Goal: Contribute content: Contribute content

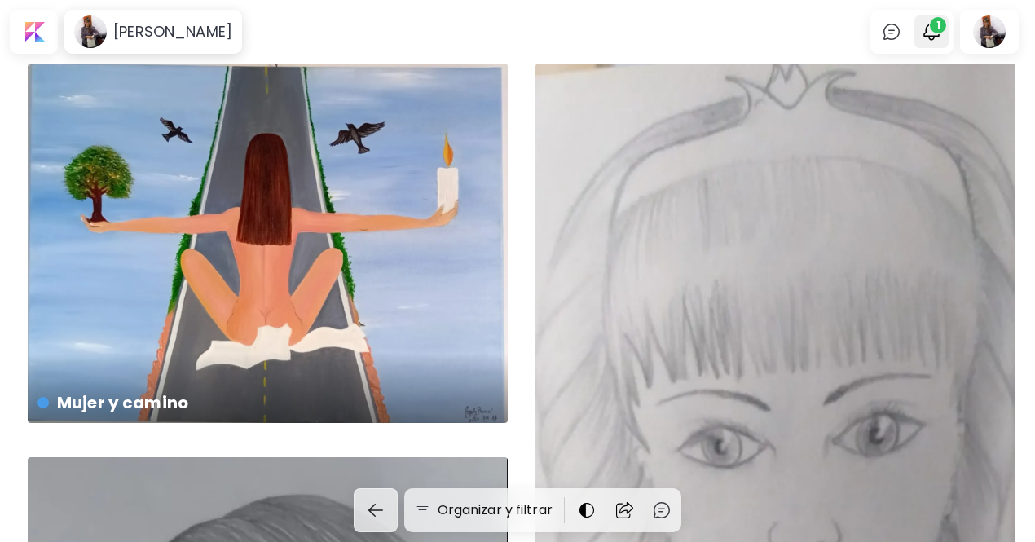
click at [940, 27] on span "1" at bounding box center [938, 25] width 16 height 16
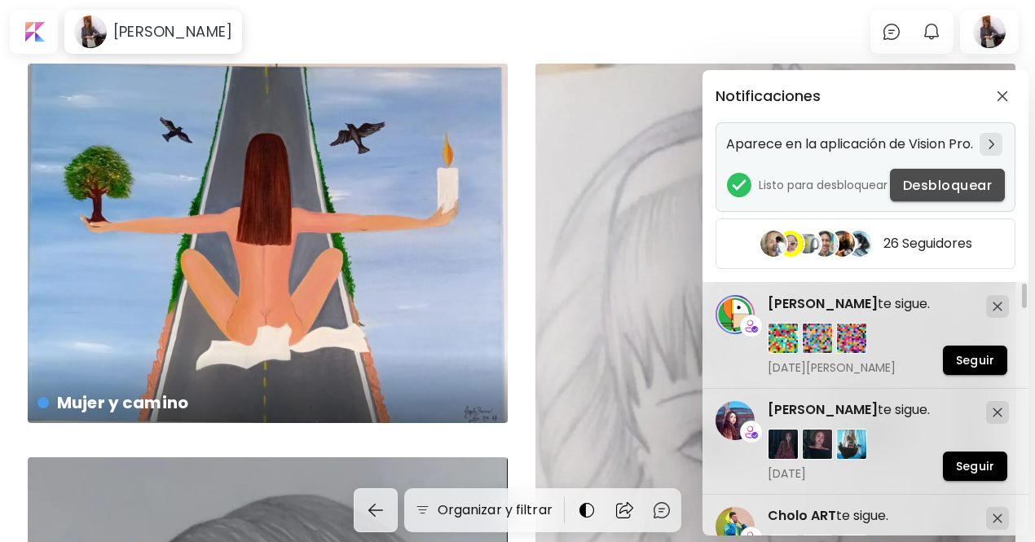
click at [944, 194] on span "Desbloquear" at bounding box center [947, 185] width 89 height 17
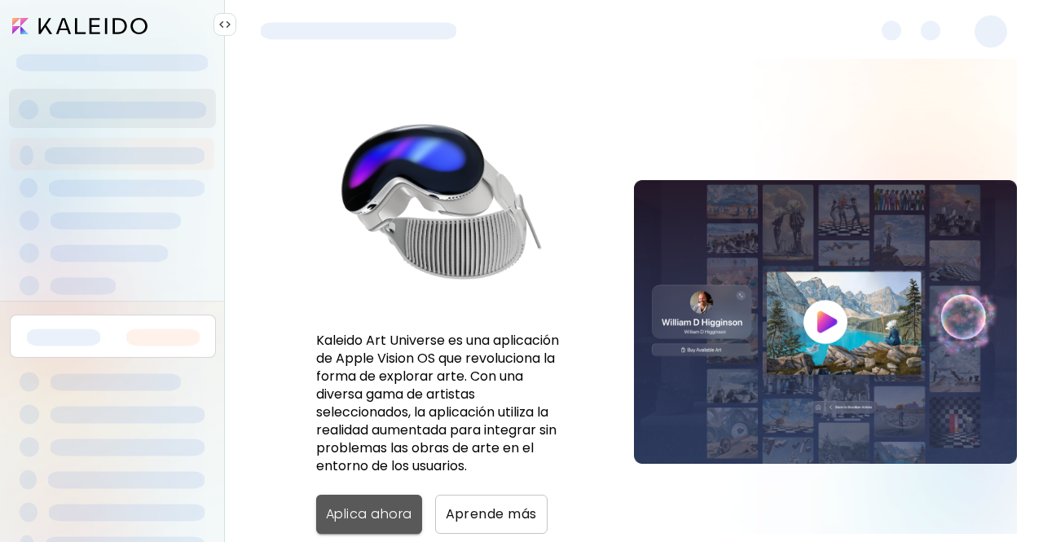
click at [369, 516] on span "Aplica ahora" at bounding box center [369, 514] width 86 height 20
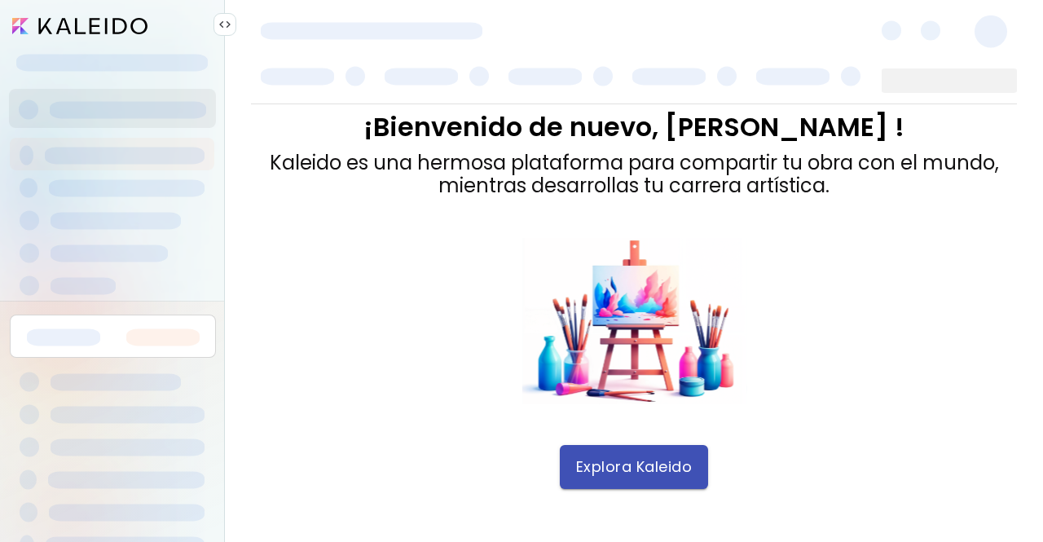
click at [618, 467] on span "Explora Kaleido" at bounding box center [634, 467] width 117 height 18
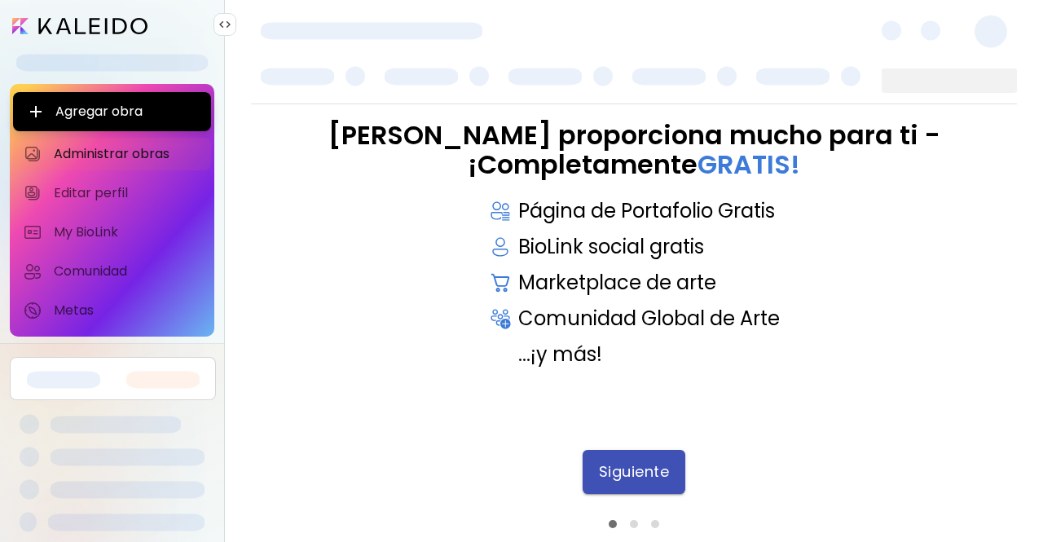
click at [660, 455] on button "Siguiente" at bounding box center [634, 472] width 103 height 44
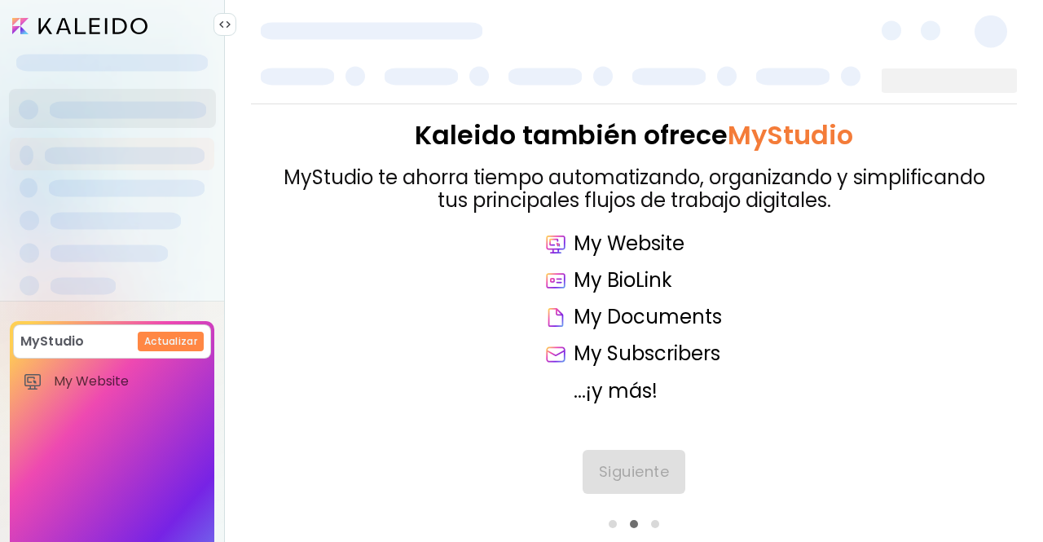
click at [657, 475] on div "Kaleido también ofrece MyStudio MyStudio te ahorra tiempo automatizando, organi…" at bounding box center [634, 322] width 766 height 436
click at [657, 475] on span "Siguiente" at bounding box center [634, 472] width 71 height 18
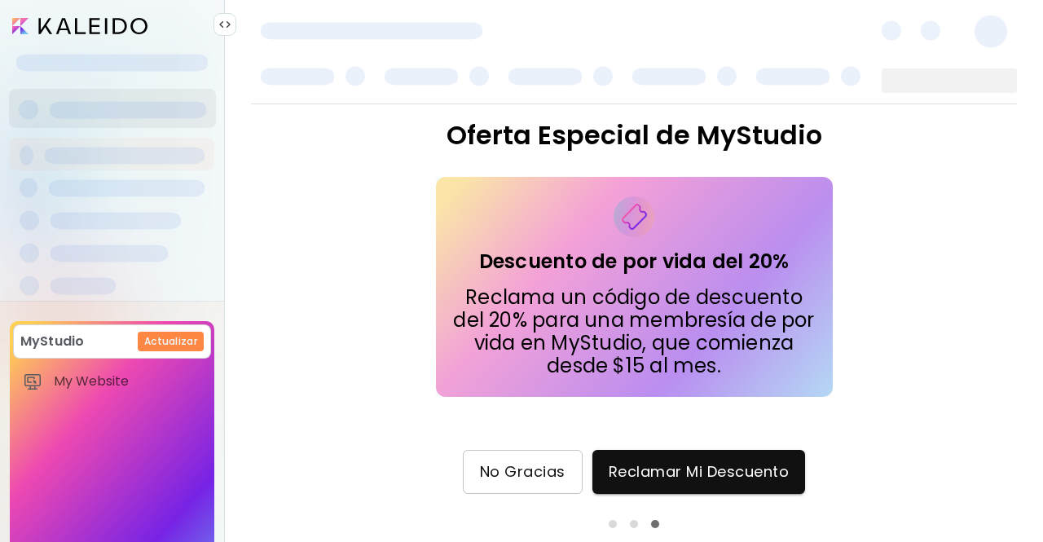
click at [490, 457] on button "No Gracias" at bounding box center [523, 472] width 120 height 44
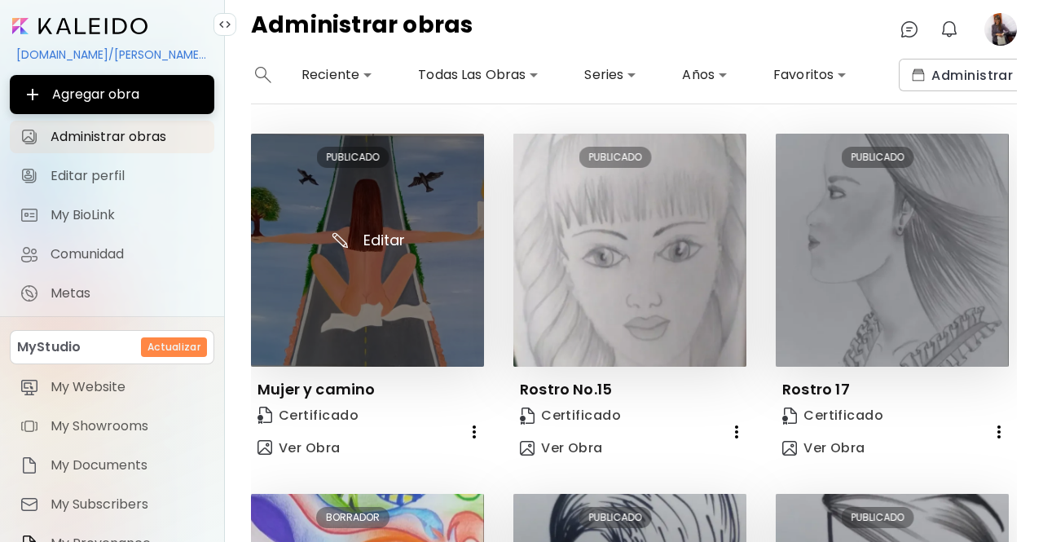
click at [390, 209] on img at bounding box center [367, 250] width 233 height 233
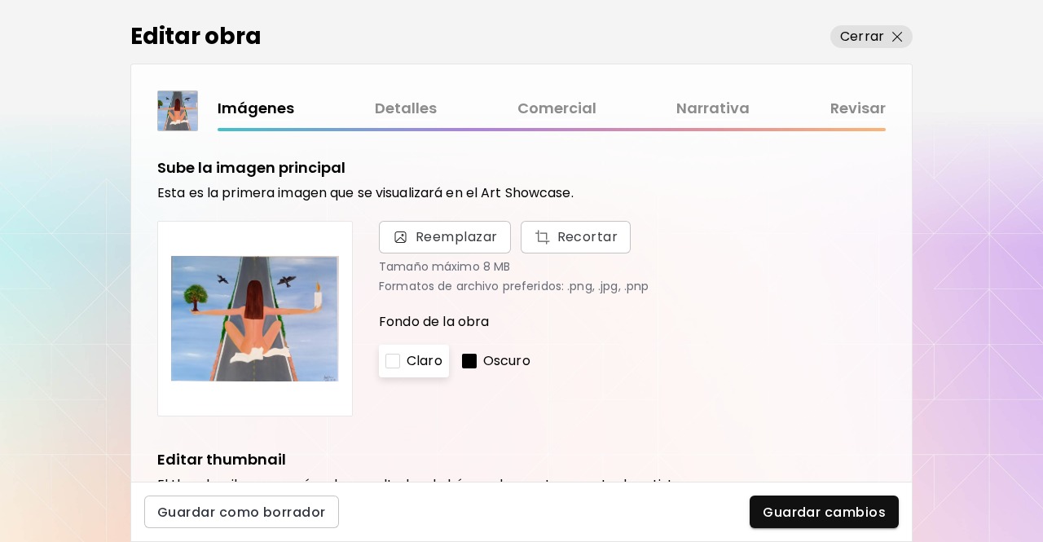
click at [252, 109] on div "Imágenes Detalles Comercial Narrativa Revisar" at bounding box center [552, 109] width 668 height 24
click at [854, 32] on p "Cerrar" at bounding box center [862, 37] width 44 height 20
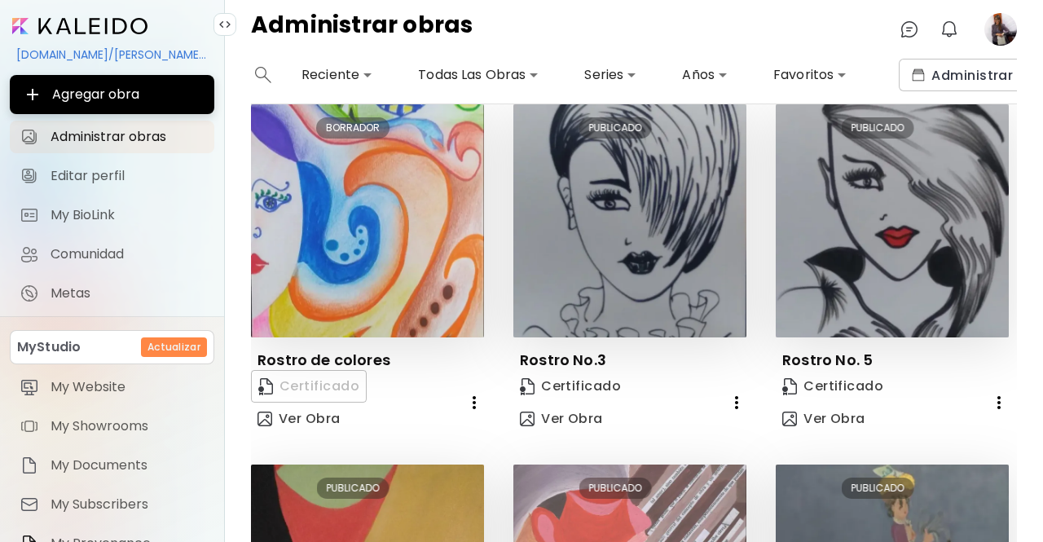
scroll to position [389, 0]
click at [349, 130] on div "BORRADOR" at bounding box center [352, 127] width 73 height 21
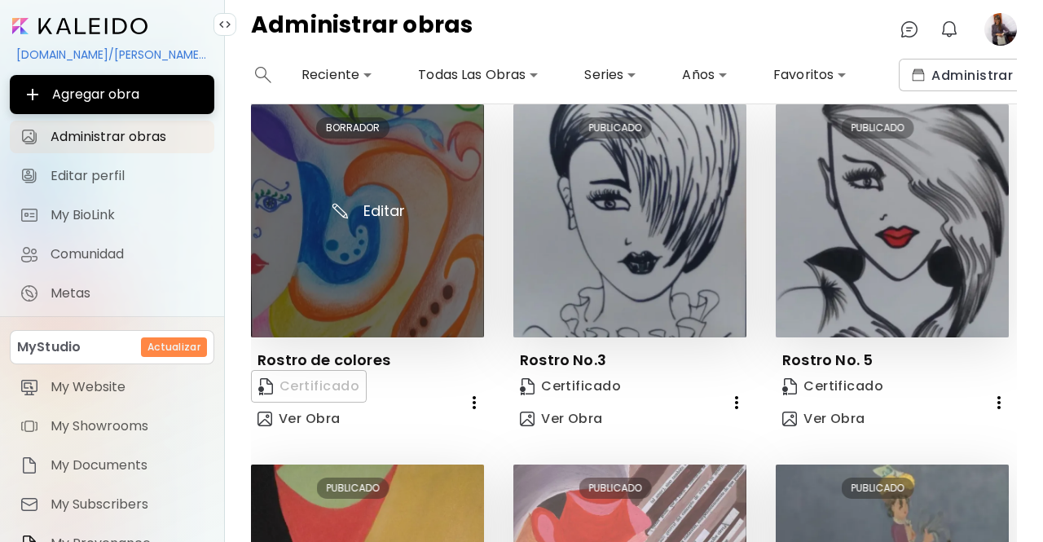
click at [380, 205] on img at bounding box center [367, 220] width 233 height 233
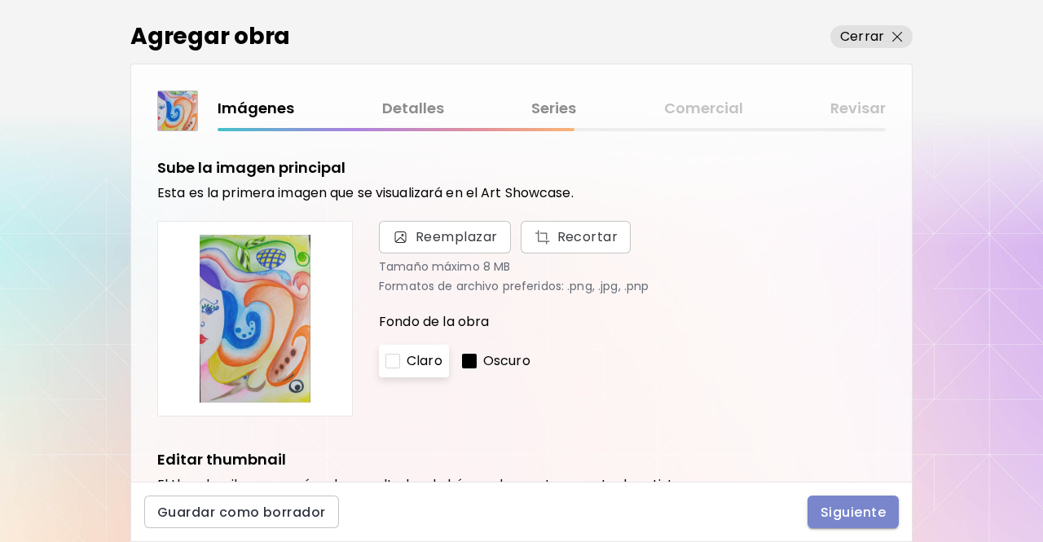
click at [865, 515] on span "Siguiente" at bounding box center [852, 512] width 65 height 17
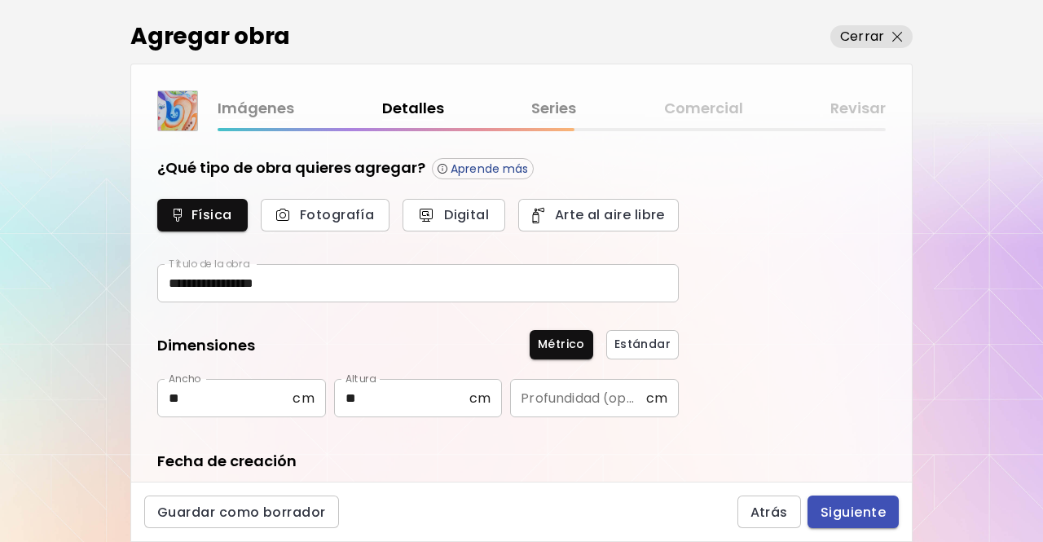
type input "*******"
type input "**********"
click at [865, 515] on span "Siguiente" at bounding box center [852, 512] width 65 height 17
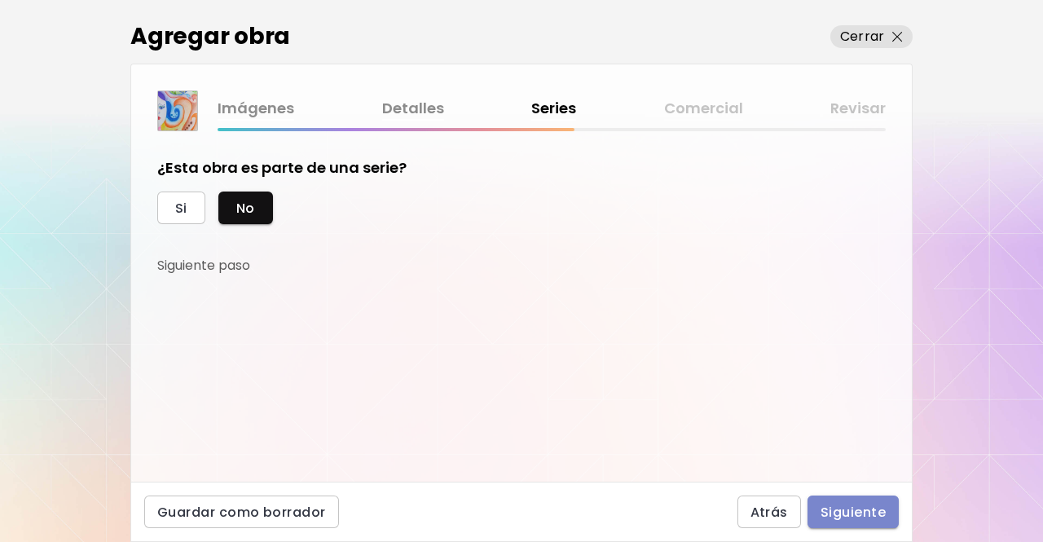
click at [865, 515] on span "Siguiente" at bounding box center [852, 512] width 65 height 17
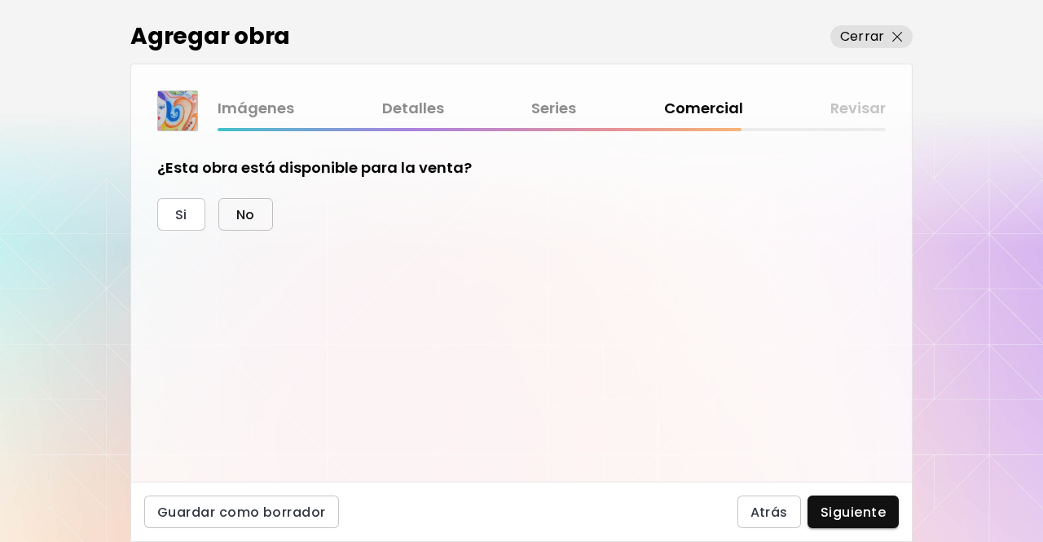
click at [261, 209] on button "No" at bounding box center [245, 214] width 55 height 33
click at [860, 508] on span "Siguiente" at bounding box center [852, 512] width 65 height 17
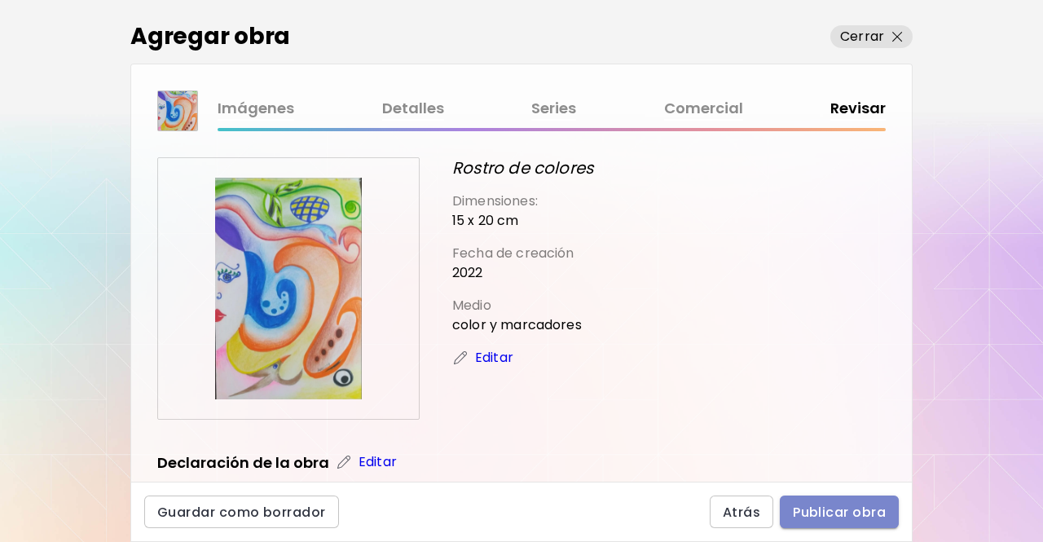
click at [860, 508] on span "Publicar obra" at bounding box center [839, 512] width 93 height 17
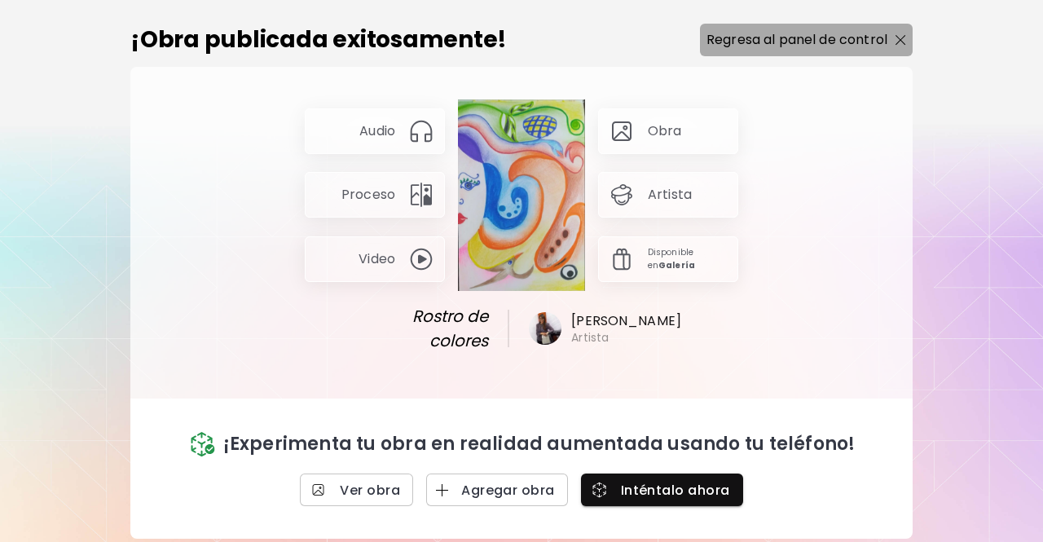
click at [835, 35] on p "Regresa al panel de control" at bounding box center [796, 40] width 181 height 20
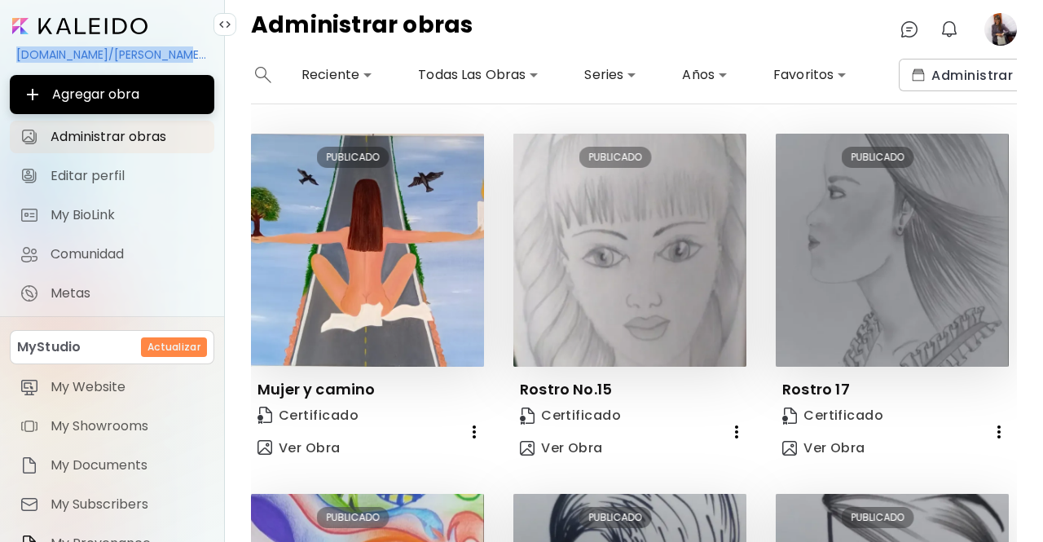
drag, startPoint x: 176, startPoint y: 53, endPoint x: 0, endPoint y: 58, distance: 176.1
click at [0, 58] on div "[DOMAIN_NAME]/[PERSON_NAME].[PERSON_NAME] obra Administrar obras Editar perfil …" at bounding box center [112, 271] width 225 height 542
copy div "[DOMAIN_NAME]/[PERSON_NAME].[PERSON_NAME]"
